Goal: Browse casually: Explore the website without a specific task or goal

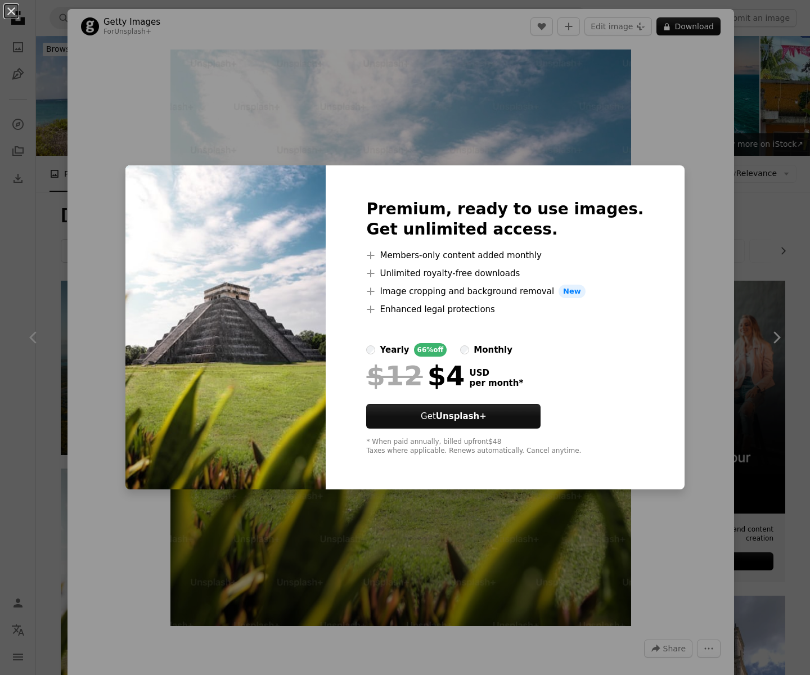
scroll to position [300, 0]
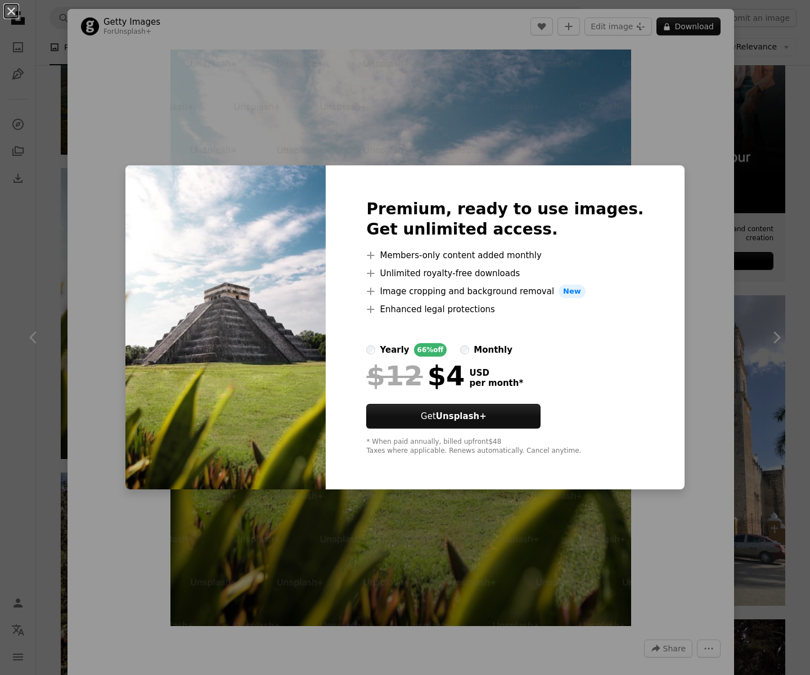
click at [781, 308] on div "An X shape Premium, ready to use images. Get unlimited access. A plus sign Memb…" at bounding box center [405, 337] width 810 height 675
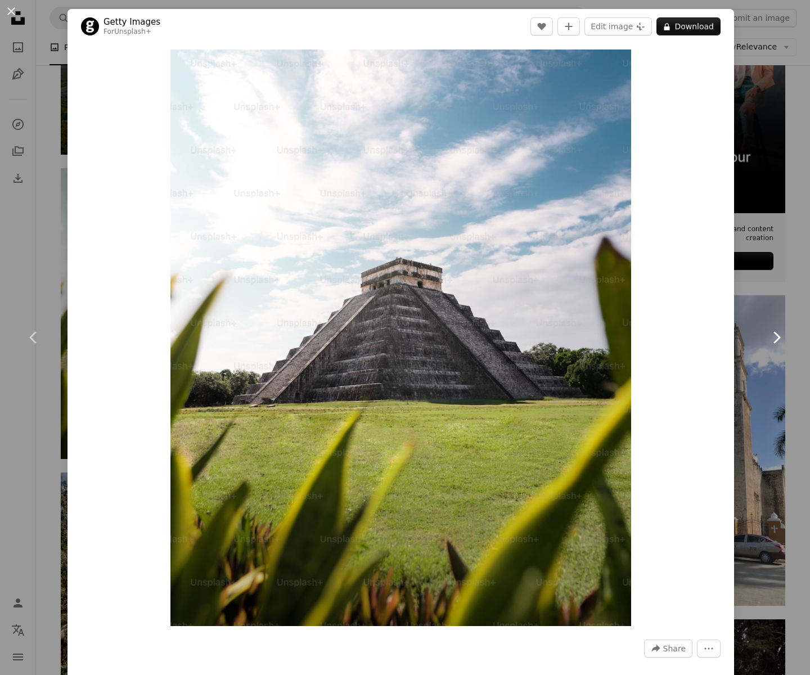
click at [762, 318] on link "Chevron right" at bounding box center [775, 337] width 67 height 108
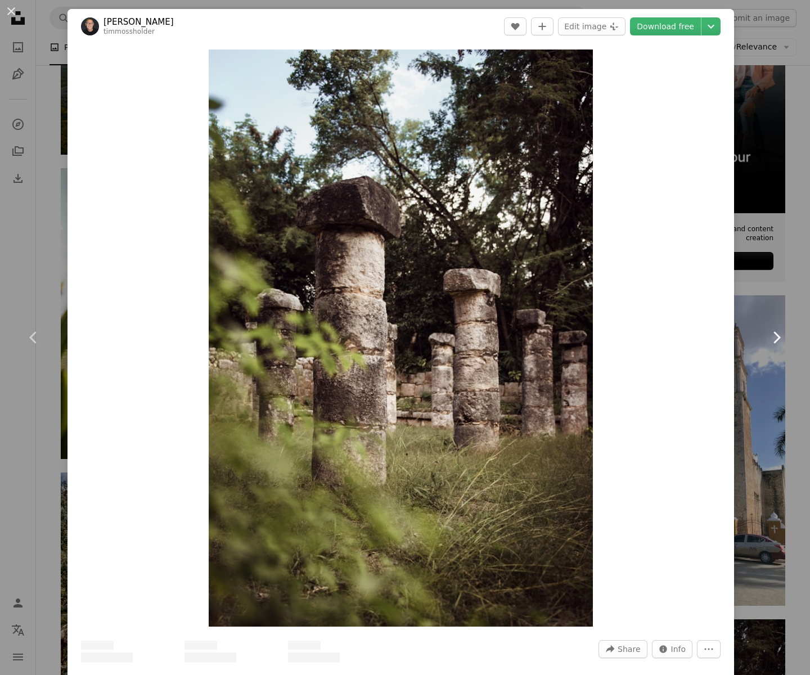
click at [753, 318] on link "Chevron right" at bounding box center [775, 337] width 67 height 108
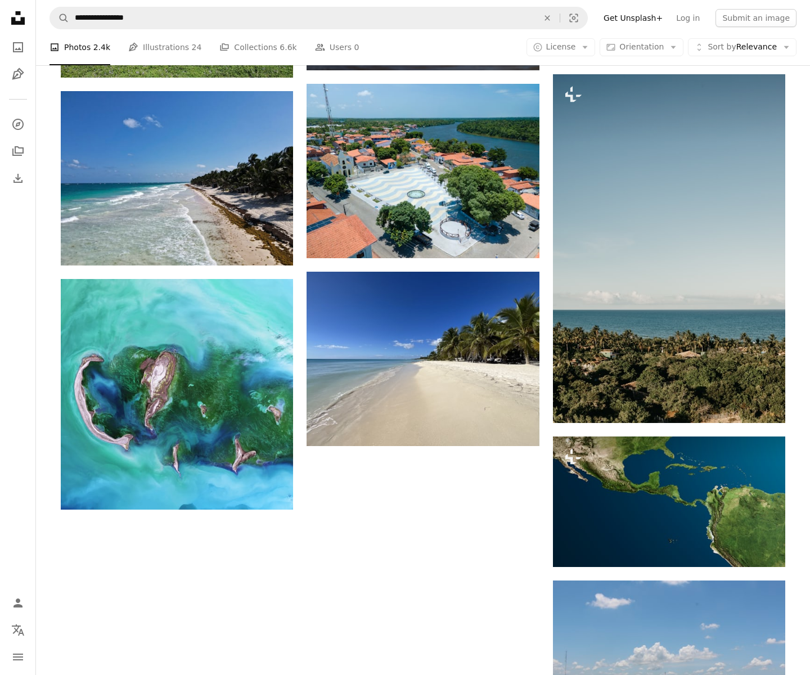
scroll to position [1407, 0]
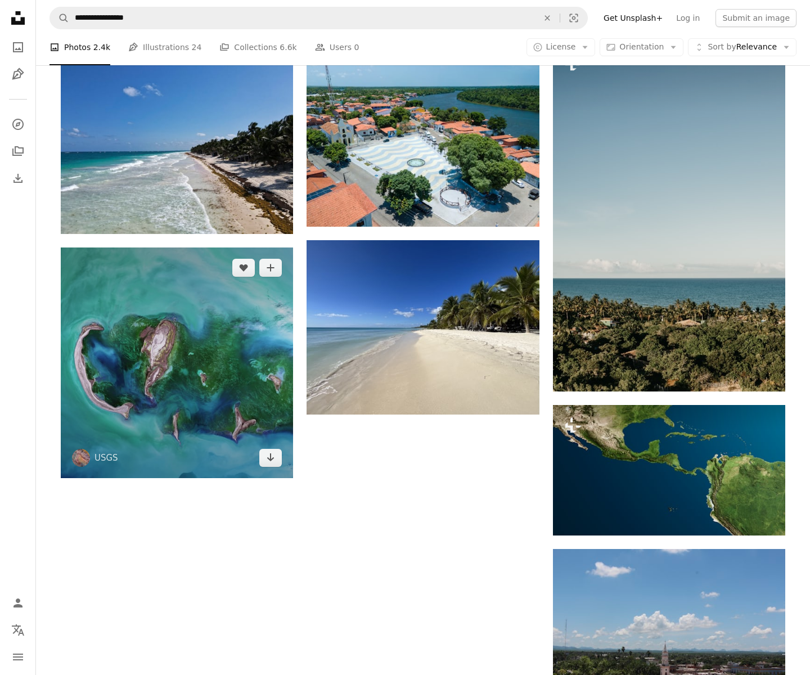
click at [200, 384] on img at bounding box center [177, 362] width 232 height 231
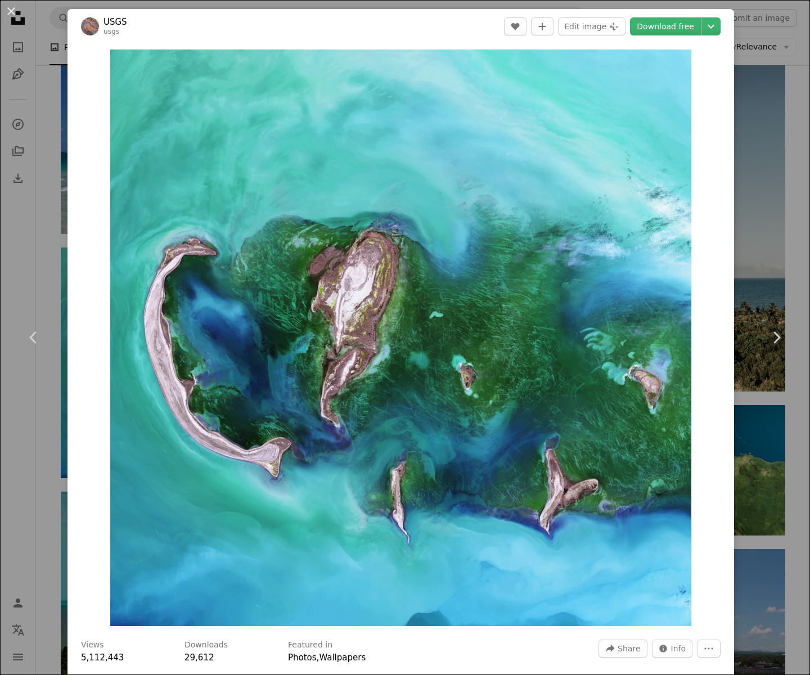
click at [86, 359] on div "Zoom in" at bounding box center [400, 338] width 667 height 588
click at [50, 359] on link "Chevron left" at bounding box center [33, 337] width 67 height 108
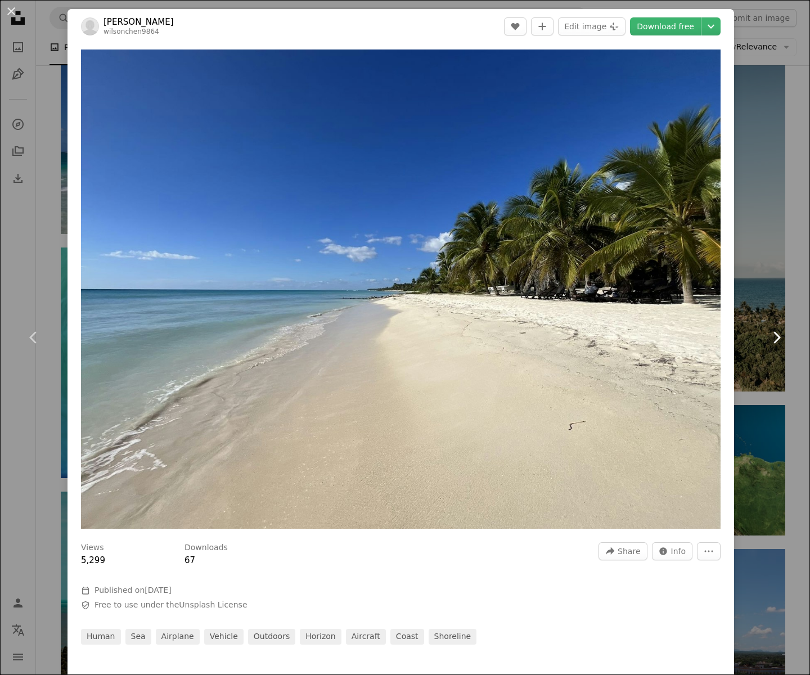
click at [800, 307] on link "Chevron right" at bounding box center [775, 337] width 67 height 108
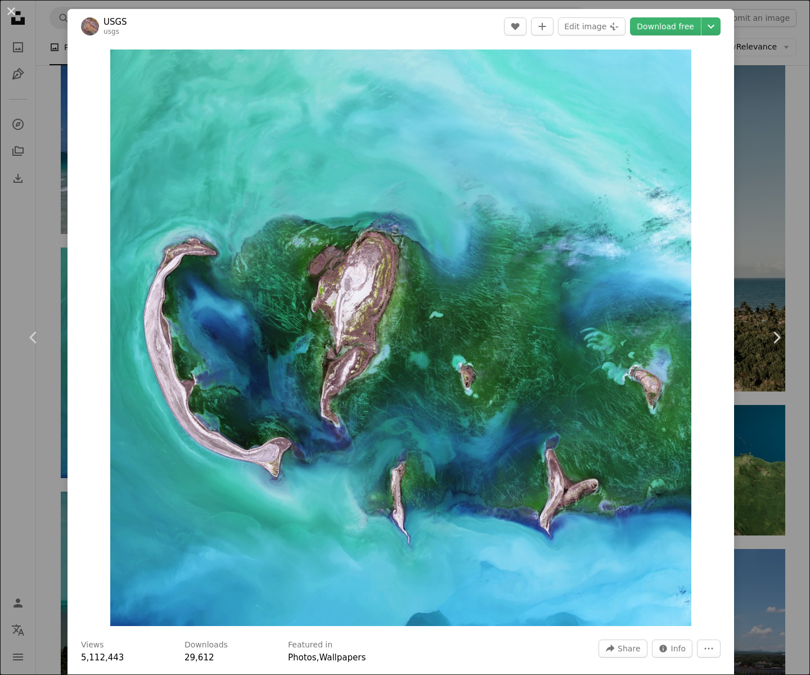
click at [796, 136] on div "An X shape Chevron left Chevron right USGS usgs A heart A plus sign Edit image …" at bounding box center [405, 337] width 810 height 675
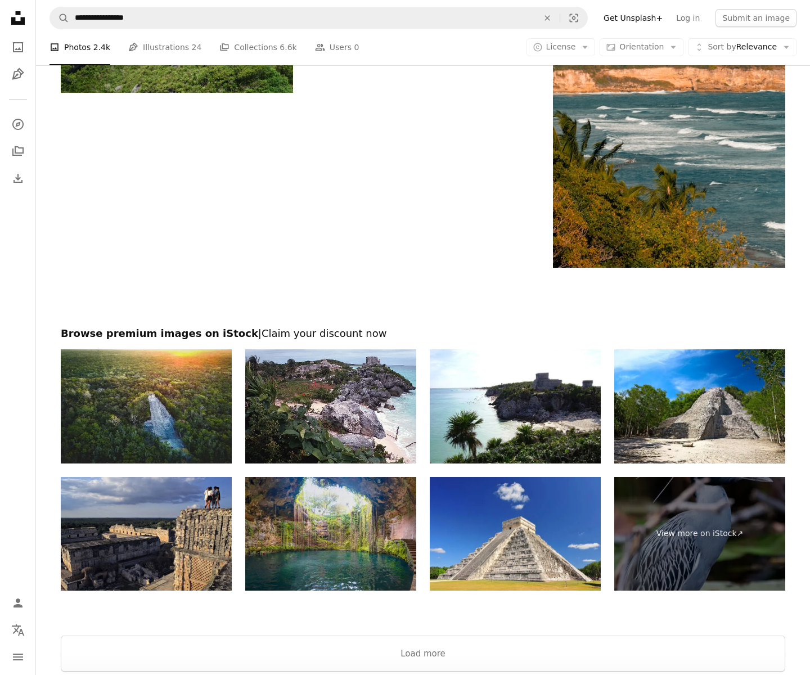
scroll to position [3795, 0]
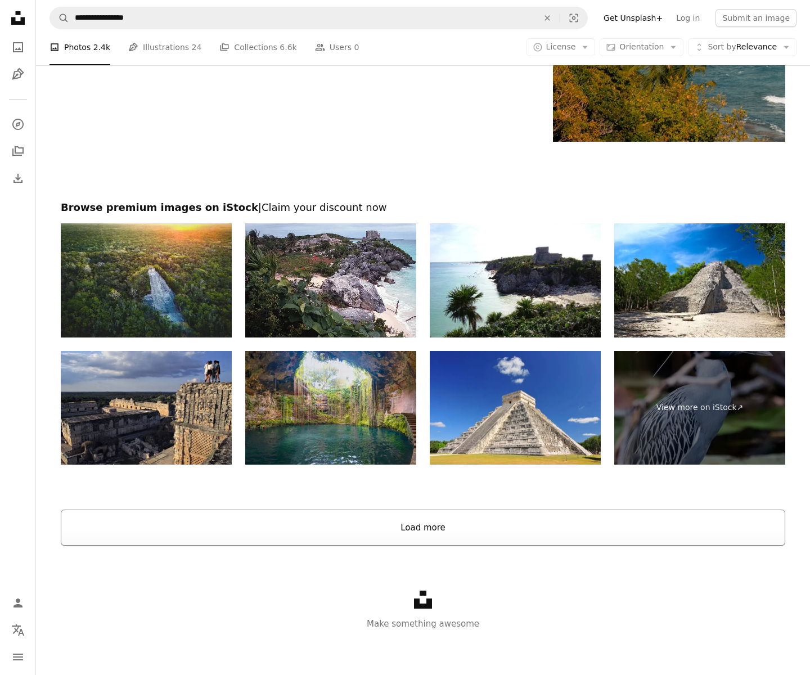
click at [404, 519] on button "Load more" at bounding box center [423, 528] width 724 height 36
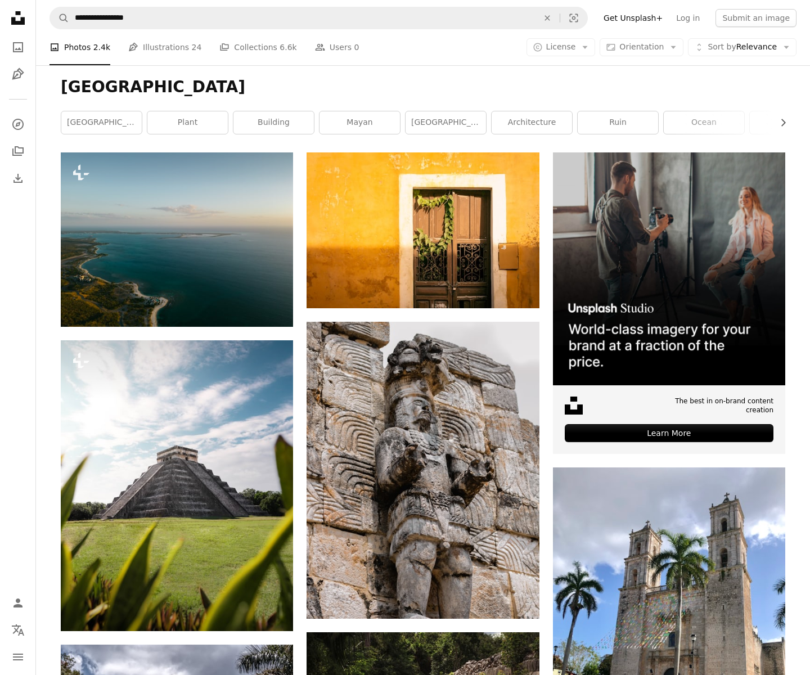
scroll to position [266, 0]
